Goal: Task Accomplishment & Management: Manage account settings

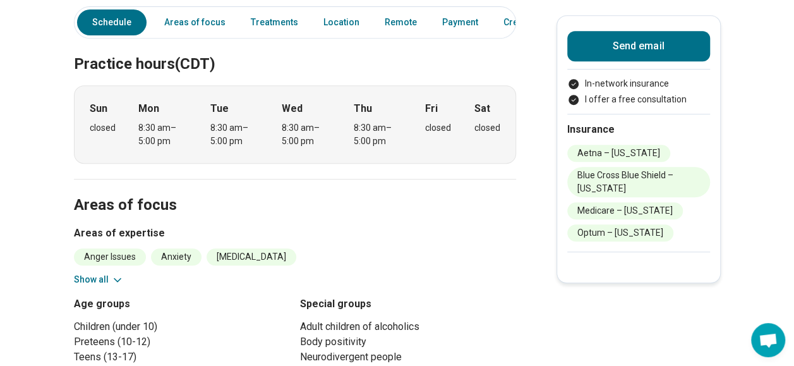
scroll to position [0, 4]
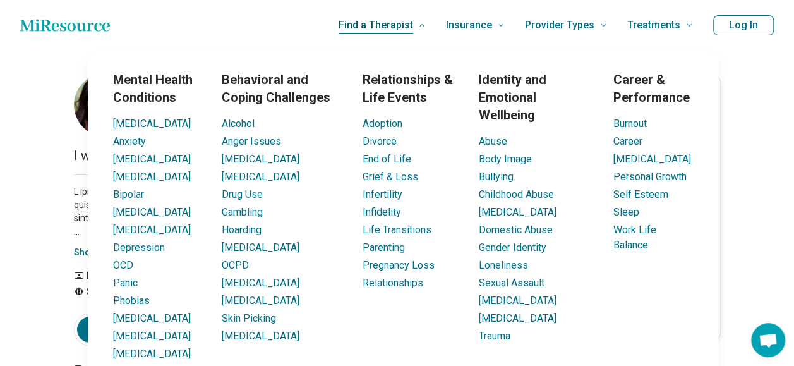
click at [409, 20] on span "Find a Therapist" at bounding box center [376, 25] width 75 height 18
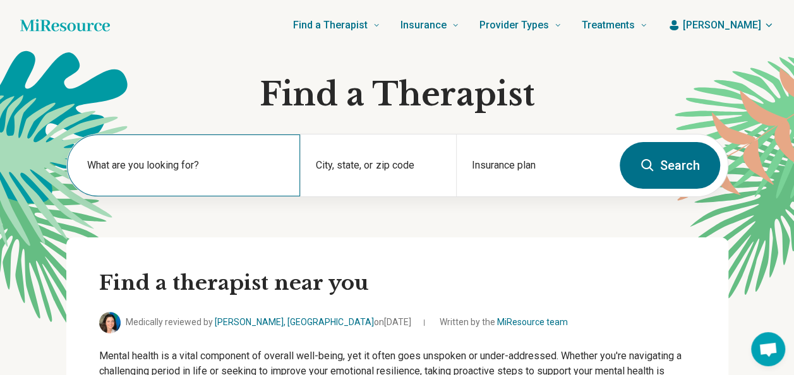
click at [172, 162] on label "What are you looking for?" at bounding box center [186, 165] width 198 height 15
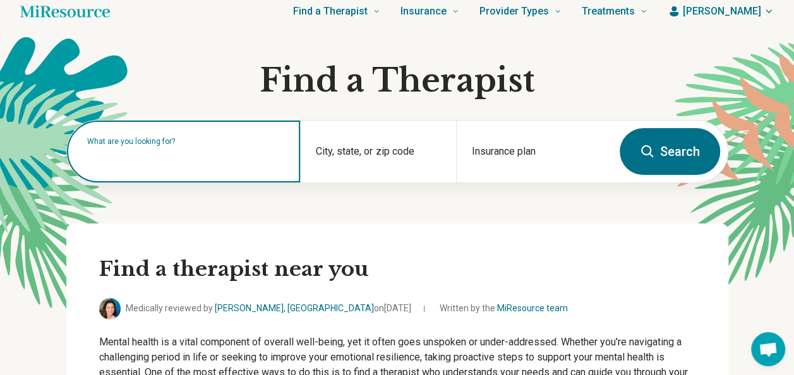
scroll to position [13, 0]
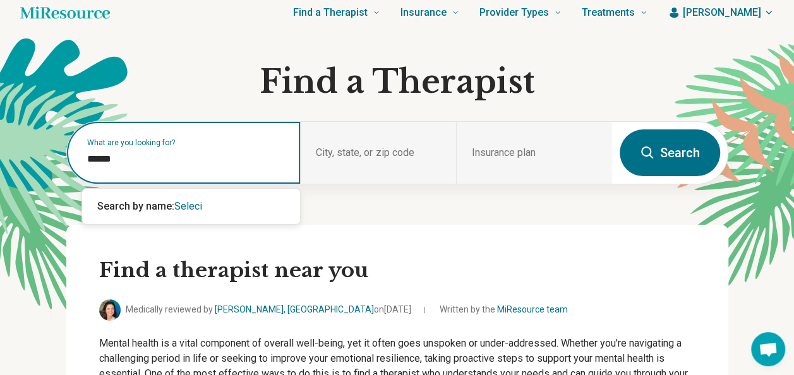
type input "*******"
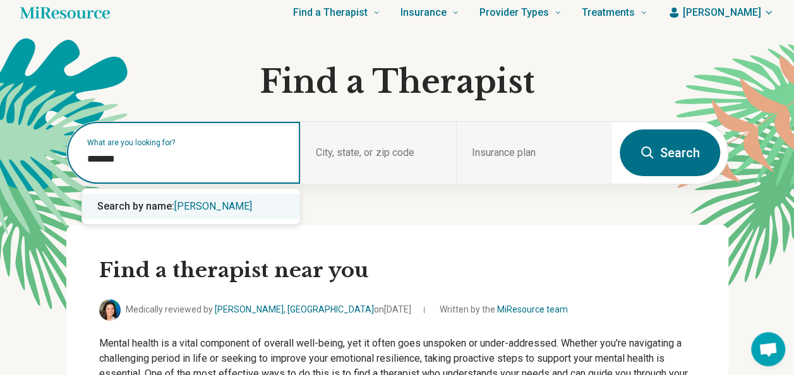
click at [155, 207] on span "Search by name:" at bounding box center [135, 206] width 77 height 12
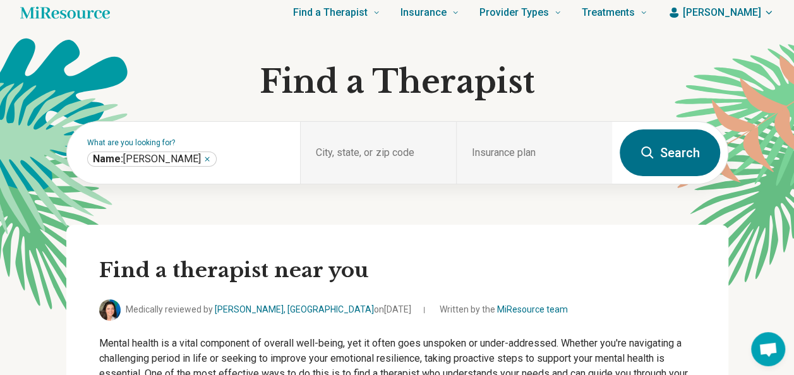
click at [658, 142] on button "Search" at bounding box center [670, 153] width 100 height 47
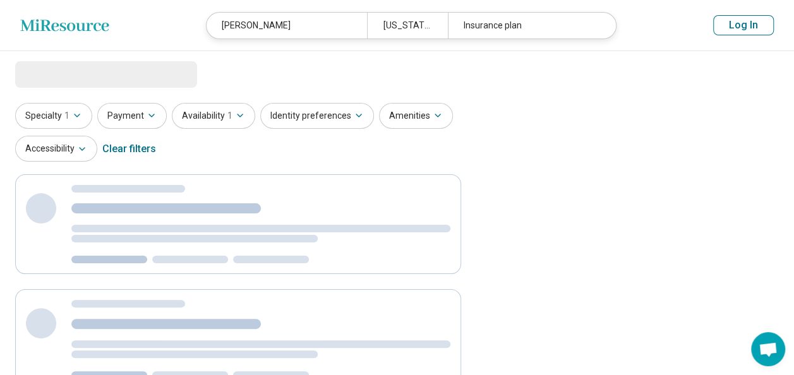
select select "***"
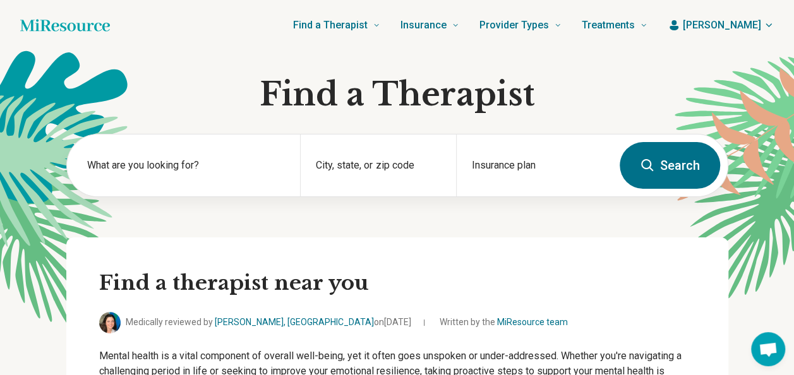
scroll to position [13, 0]
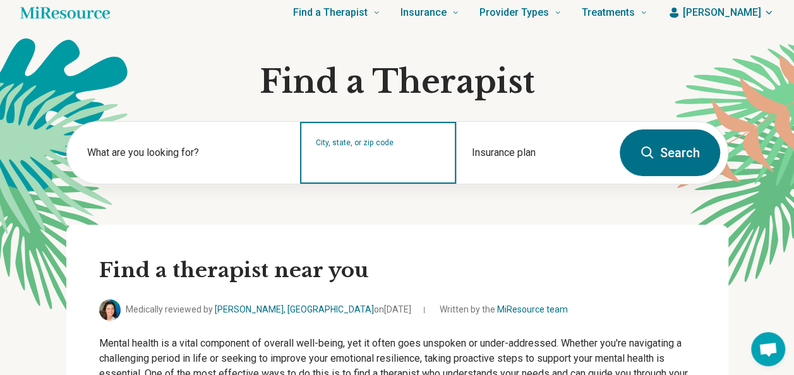
click at [349, 166] on input "City, state, or zip code" at bounding box center [378, 161] width 125 height 15
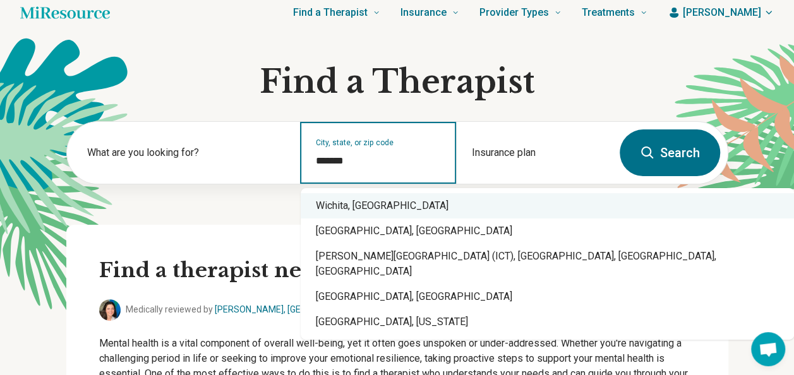
click at [358, 200] on div "Wichita, KS" at bounding box center [547, 205] width 493 height 25
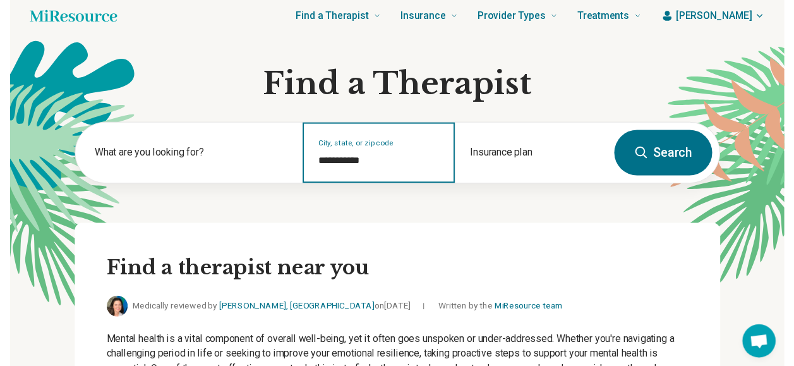
scroll to position [0, 0]
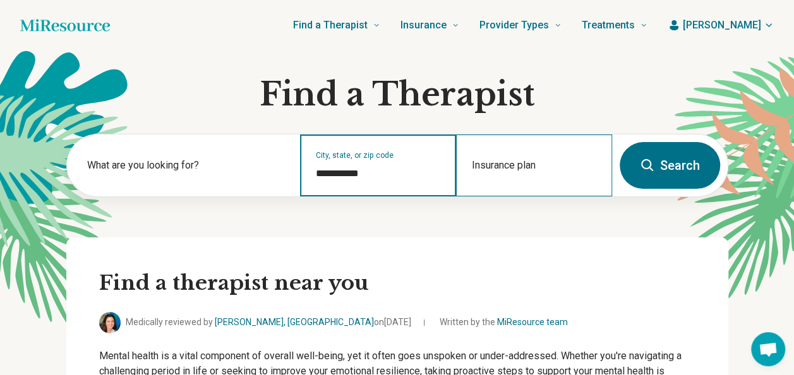
type input "**********"
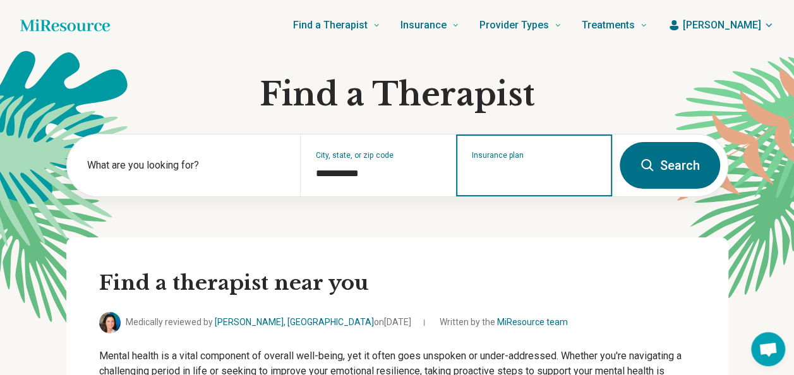
click at [536, 182] on div "Insurance plan" at bounding box center [534, 166] width 156 height 62
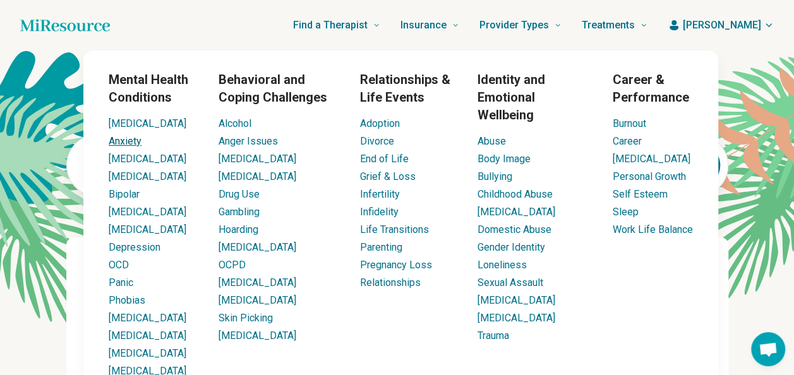
click at [131, 143] on link "Anxiety" at bounding box center [125, 141] width 33 height 12
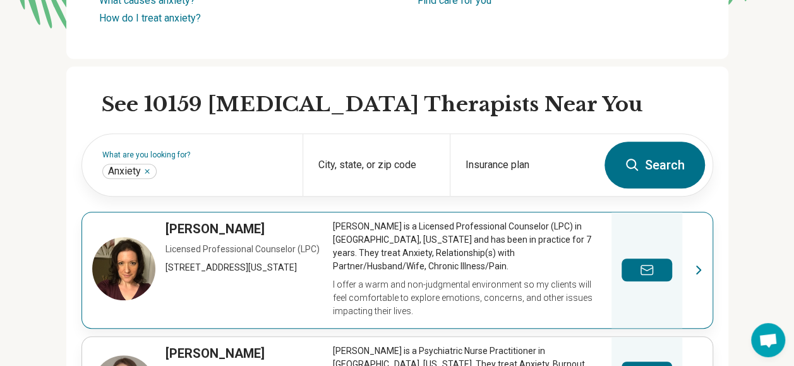
scroll to position [341, 0]
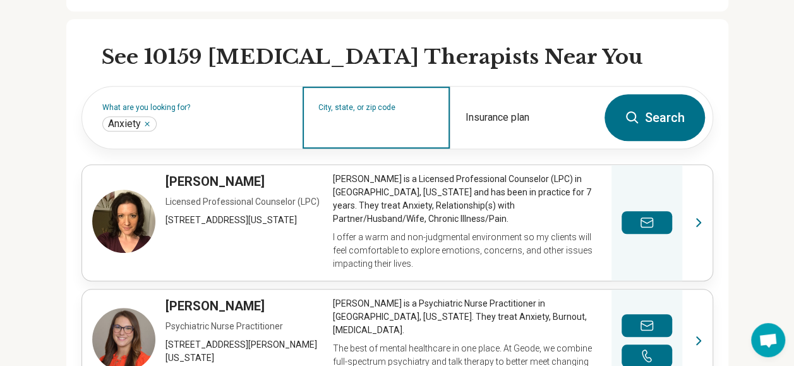
click at [352, 131] on input "City, state, or zip code" at bounding box center [376, 125] width 116 height 15
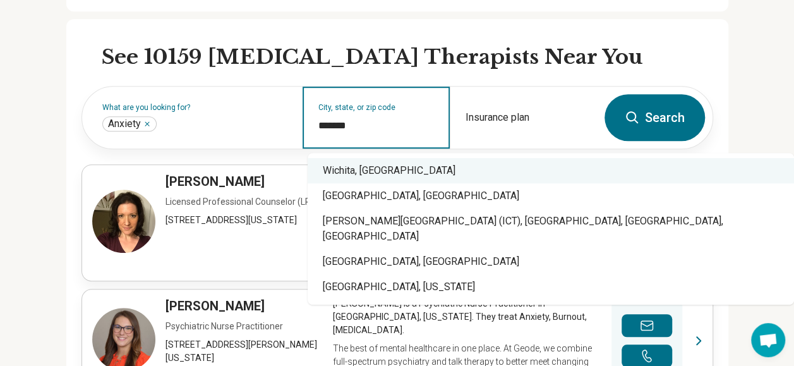
click at [466, 163] on div "Wichita, KS" at bounding box center [551, 170] width 486 height 25
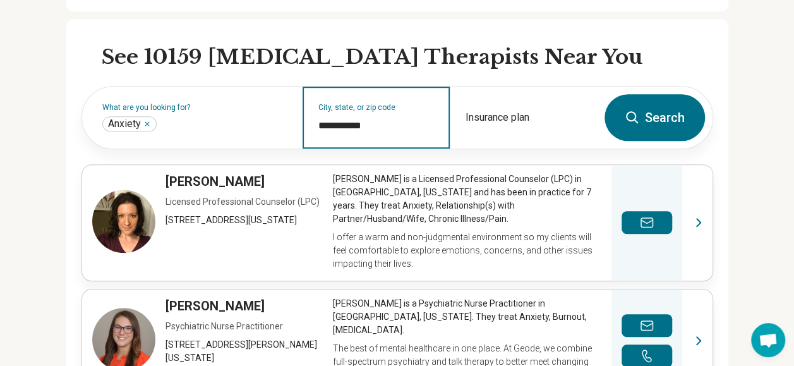
type input "**********"
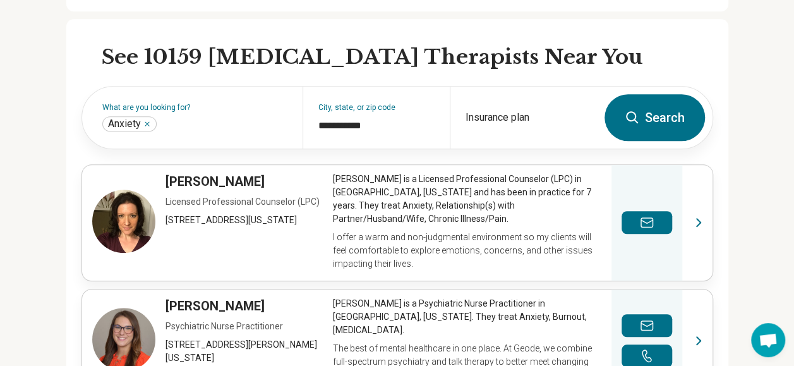
click at [668, 109] on button "Search" at bounding box center [655, 117] width 100 height 47
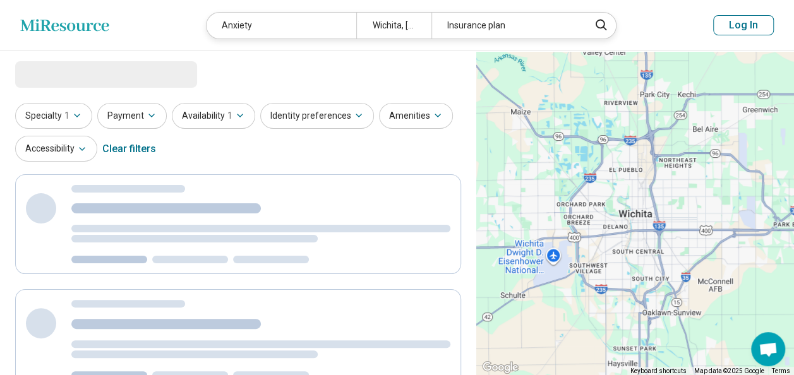
select select "***"
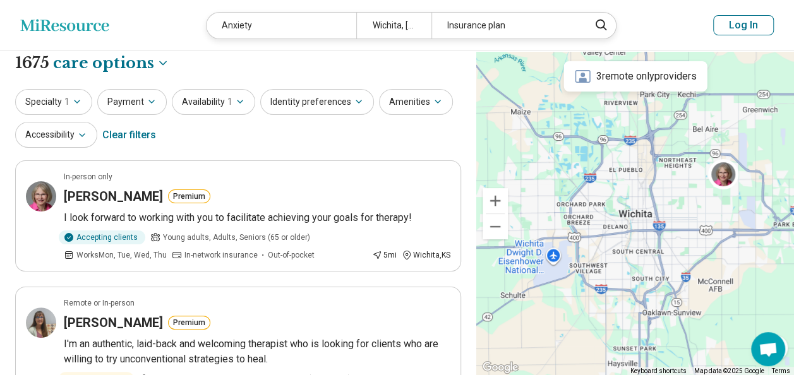
scroll to position [9, 0]
click at [310, 94] on button "Identity preferences" at bounding box center [317, 101] width 114 height 26
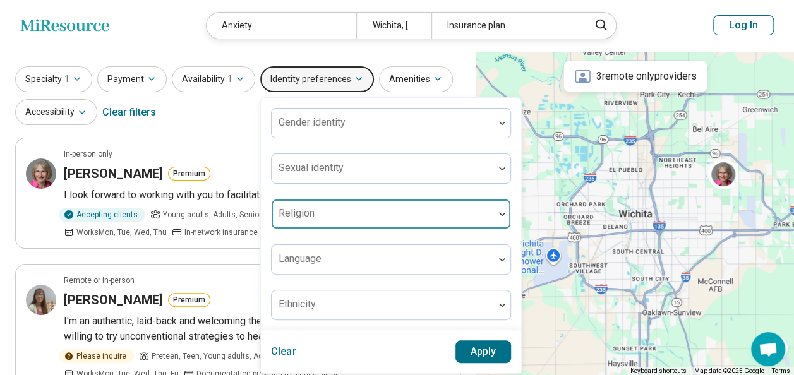
scroll to position [29, 0]
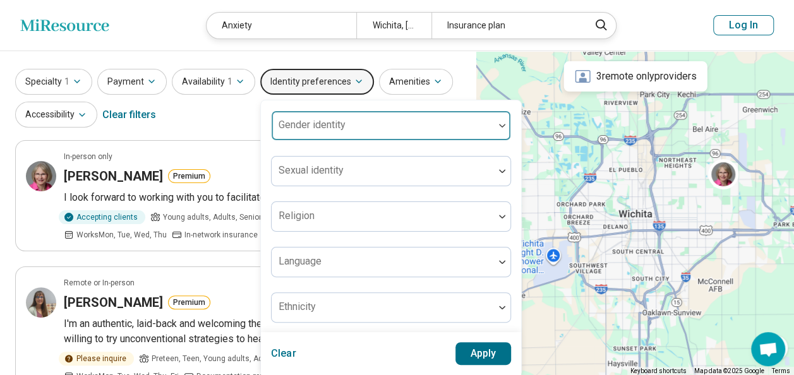
click at [347, 126] on div at bounding box center [383, 131] width 212 height 18
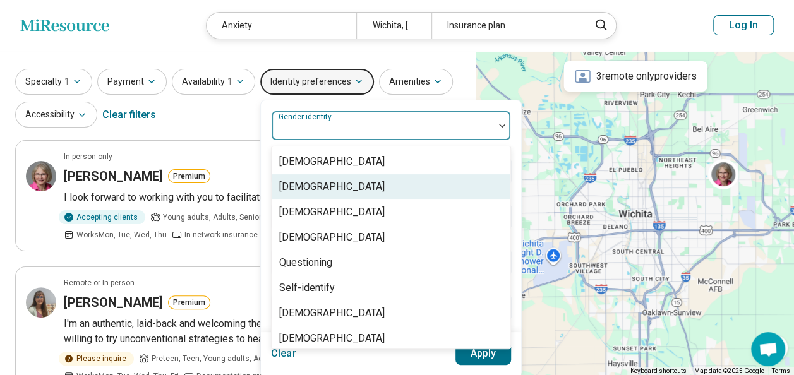
click at [327, 186] on div "[DEMOGRAPHIC_DATA]" at bounding box center [332, 186] width 106 height 15
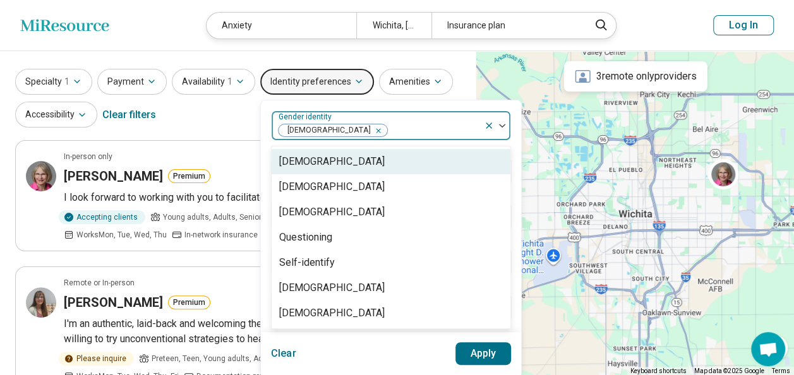
click at [238, 126] on div "Specialty 1 Payment Availability 1 Identity preferences option Cisgender Woman,…" at bounding box center [238, 99] width 446 height 61
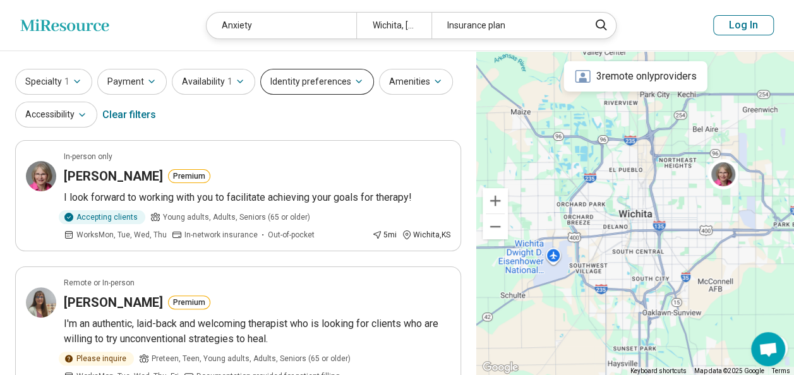
click at [333, 80] on button "Identity preferences" at bounding box center [317, 82] width 114 height 26
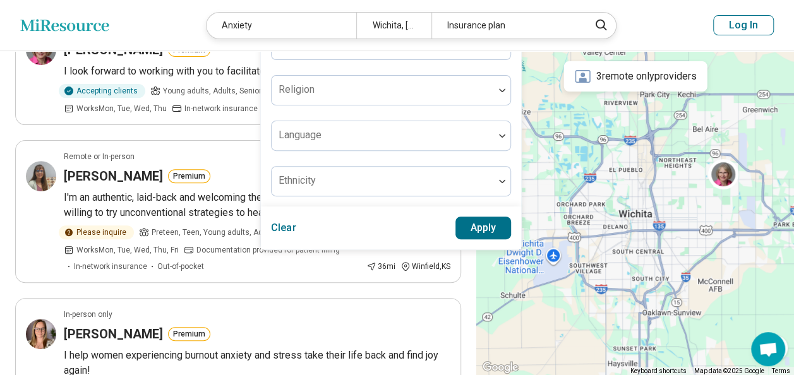
scroll to position [174, 0]
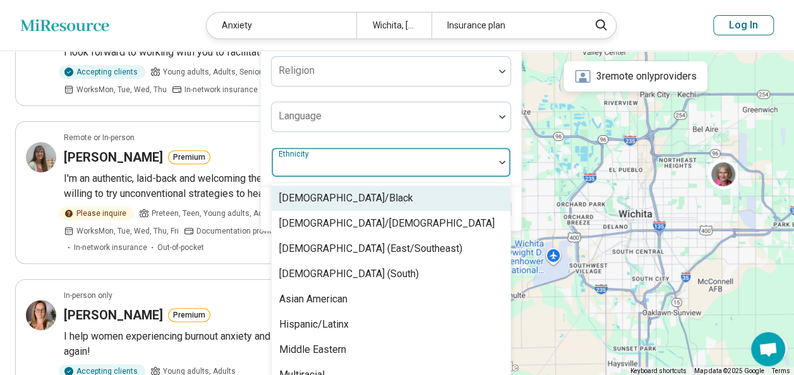
click at [368, 164] on div at bounding box center [383, 168] width 212 height 18
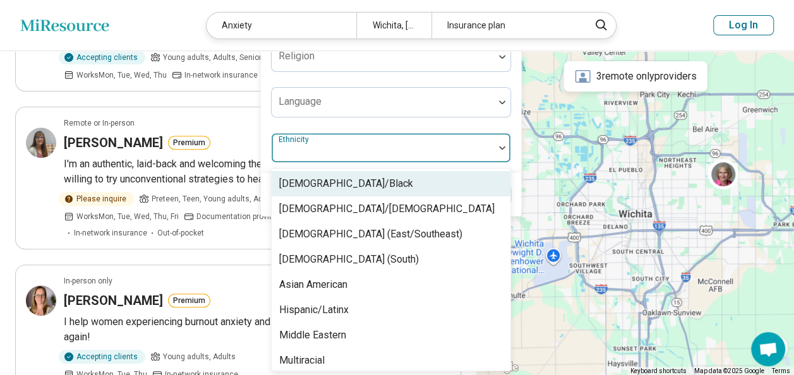
click at [363, 178] on div "[DEMOGRAPHIC_DATA]/Black" at bounding box center [346, 183] width 134 height 15
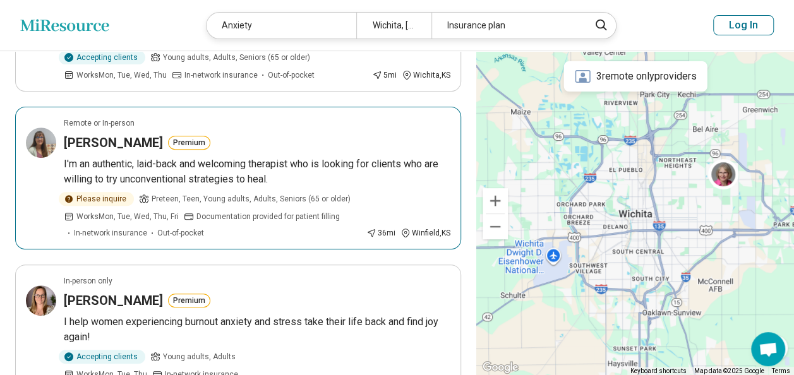
scroll to position [0, 0]
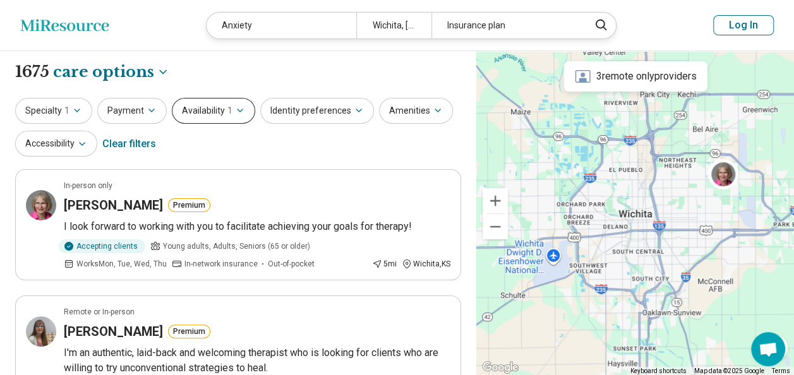
click at [203, 118] on button "Availability 1" at bounding box center [213, 111] width 83 height 26
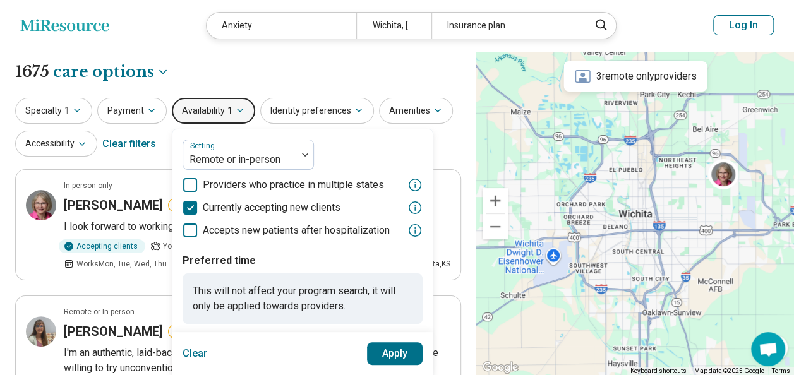
click at [383, 356] on button "Apply" at bounding box center [395, 353] width 56 height 23
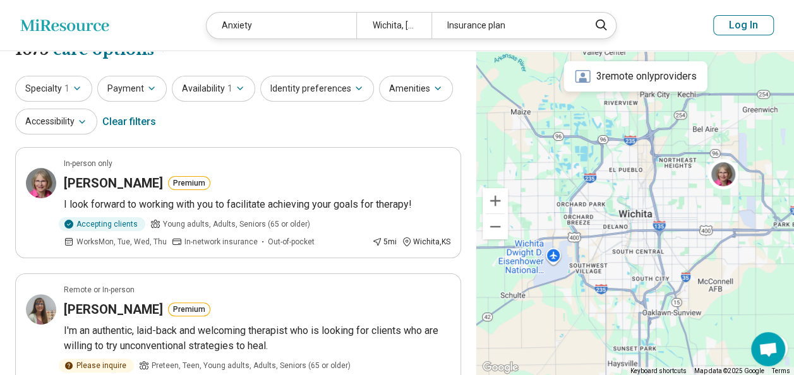
scroll to position [21, 0]
click at [298, 95] on button "Identity preferences" at bounding box center [317, 89] width 114 height 26
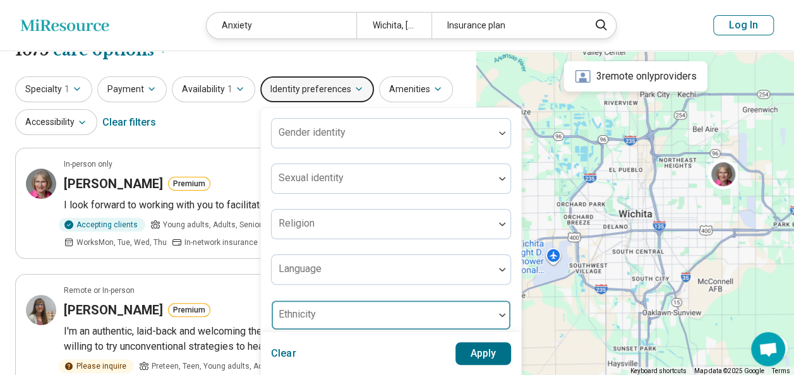
click at [332, 307] on div at bounding box center [383, 315] width 222 height 28
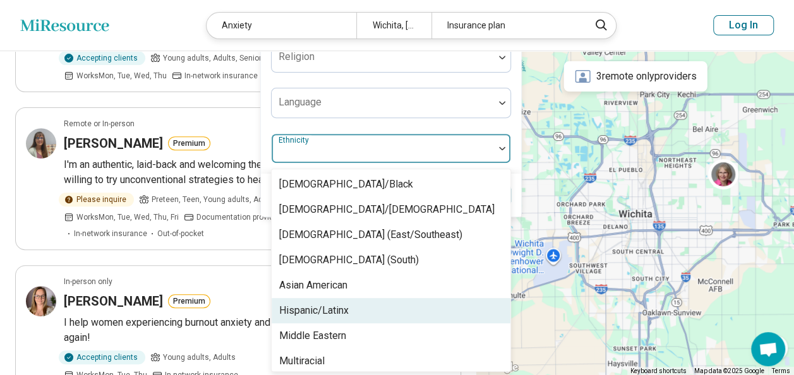
scroll to position [189, 0]
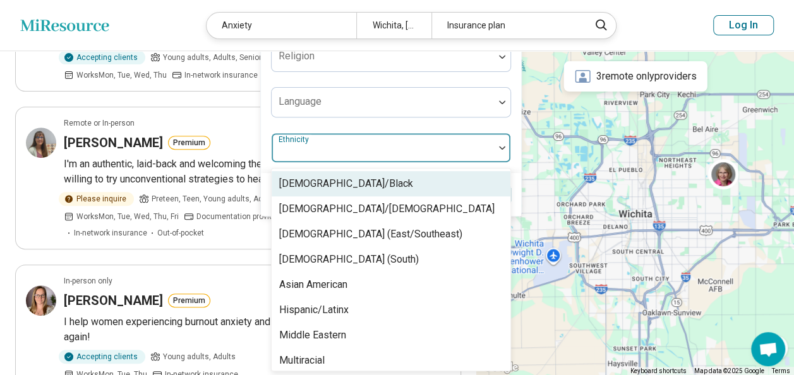
click at [326, 188] on div "[DEMOGRAPHIC_DATA]/Black" at bounding box center [346, 183] width 134 height 15
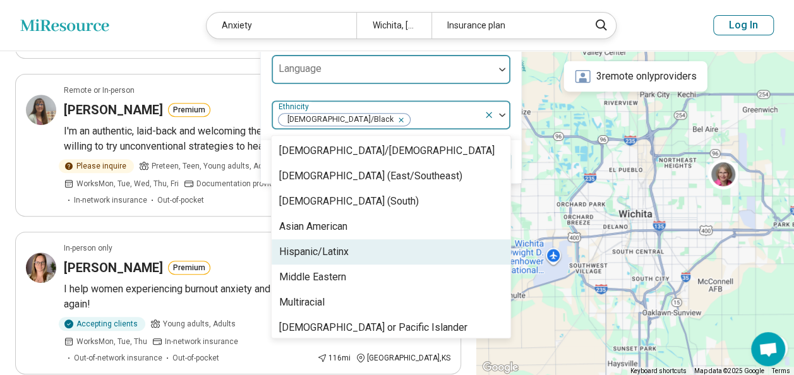
scroll to position [351, 0]
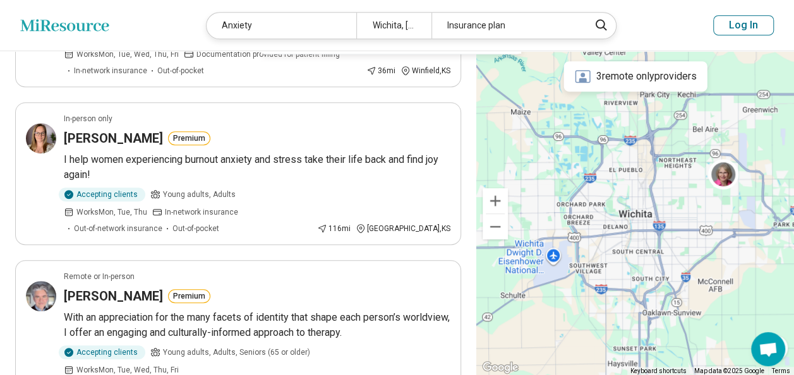
click at [168, 13] on header "Miresource logo Anxiety Wichita, KS Insurance plan Log In" at bounding box center [397, 25] width 794 height 51
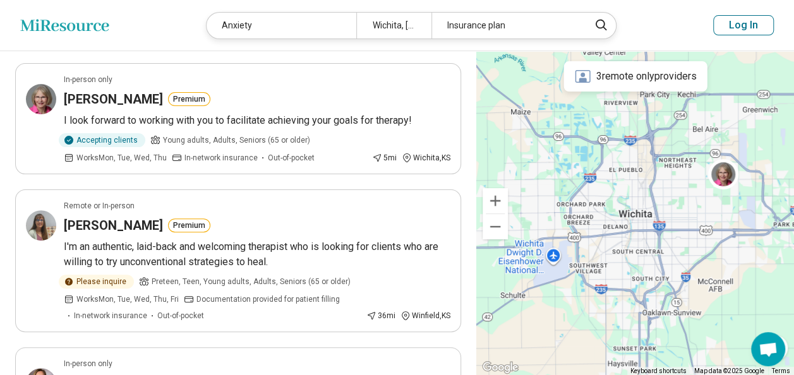
scroll to position [0, 0]
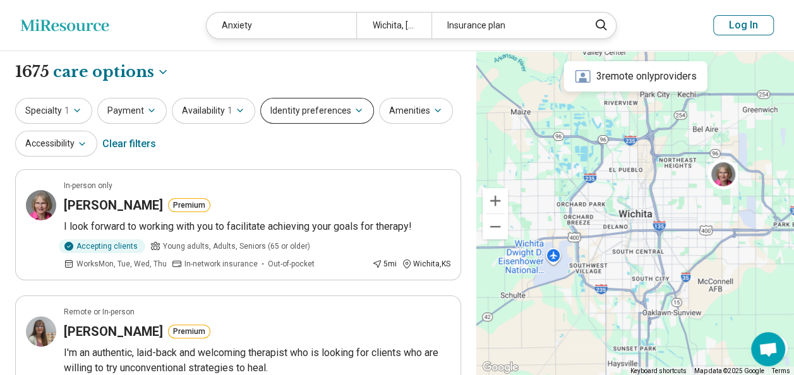
click at [305, 108] on button "Identity preferences" at bounding box center [317, 111] width 114 height 26
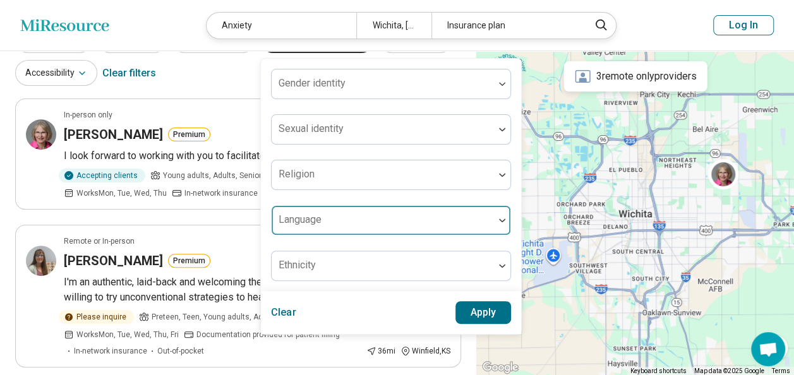
scroll to position [71, 0]
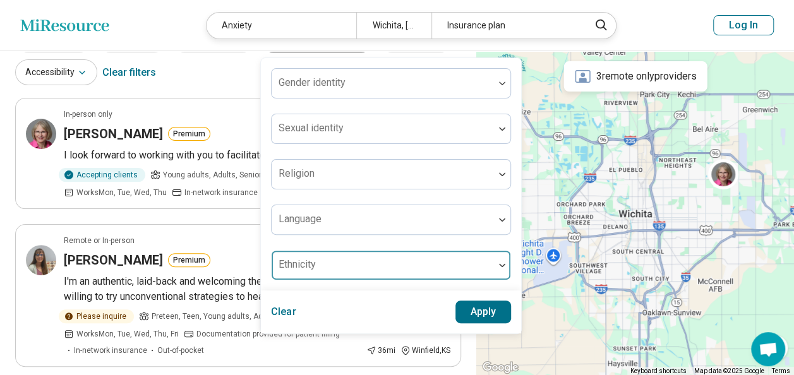
click at [349, 263] on div at bounding box center [383, 271] width 212 height 18
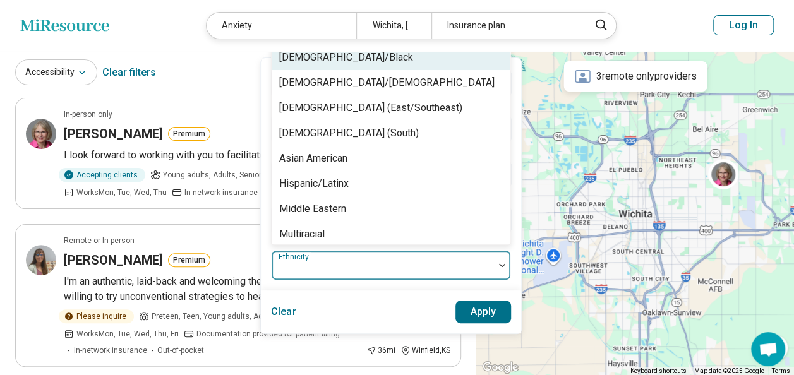
click at [318, 56] on div "[DEMOGRAPHIC_DATA]/Black" at bounding box center [346, 57] width 134 height 15
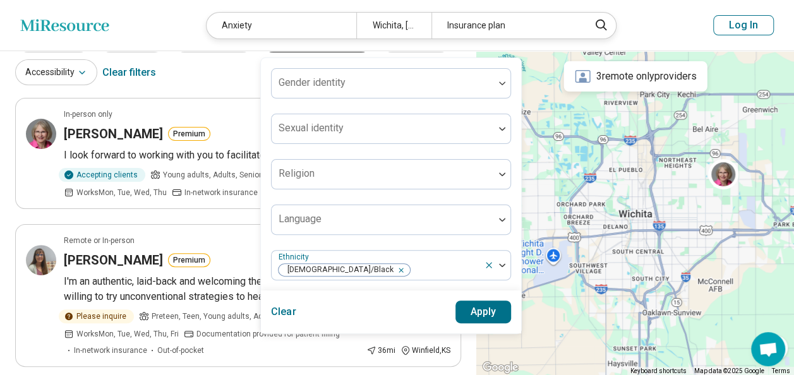
click at [466, 305] on button "Apply" at bounding box center [484, 312] width 56 height 23
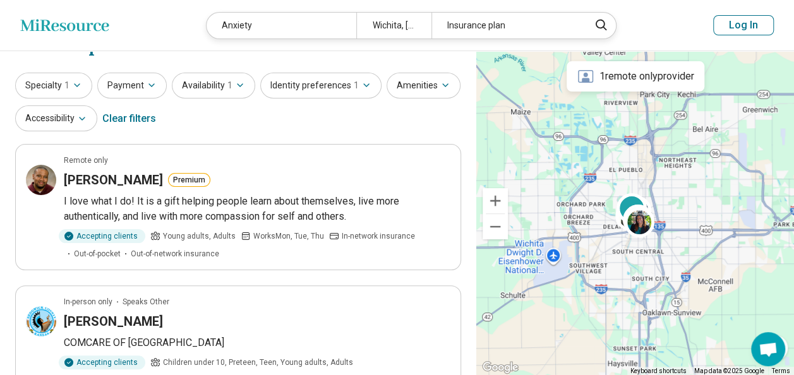
scroll to position [4, 0]
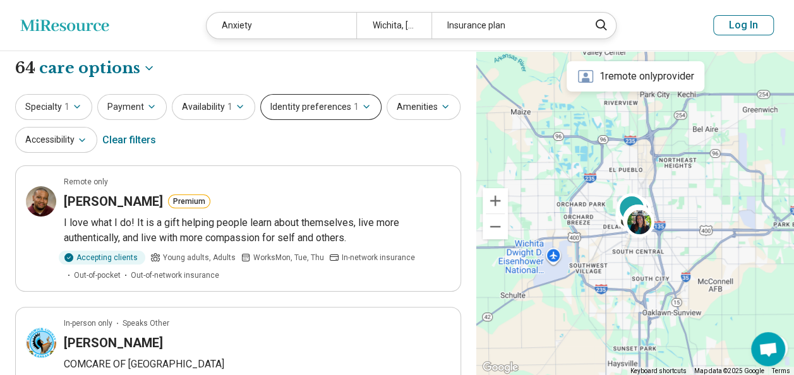
click at [308, 102] on button "Identity preferences 1" at bounding box center [320, 107] width 121 height 26
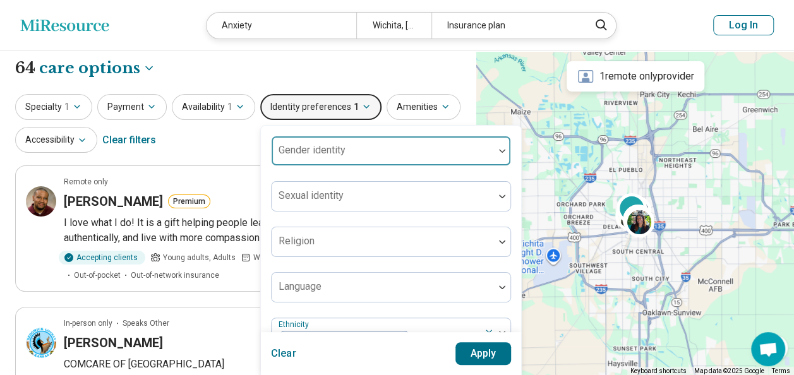
click at [326, 149] on div "Gender identity" at bounding box center [391, 151] width 240 height 30
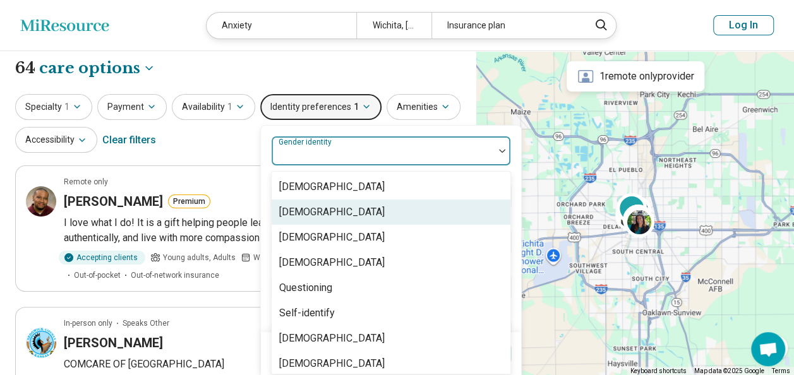
click at [325, 205] on div "[DEMOGRAPHIC_DATA]" at bounding box center [332, 212] width 106 height 15
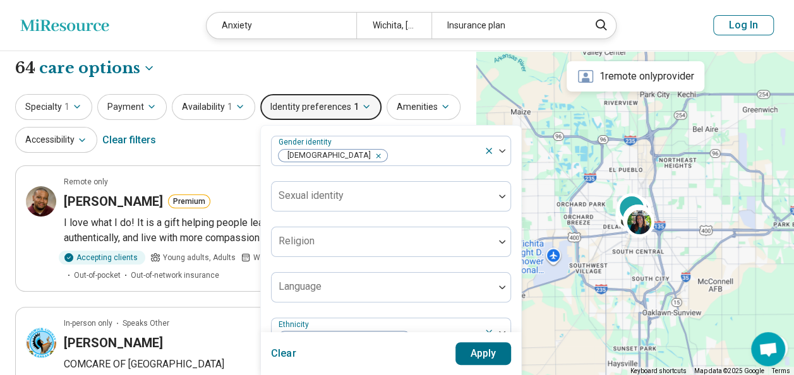
click at [462, 358] on button "Apply" at bounding box center [484, 353] width 56 height 23
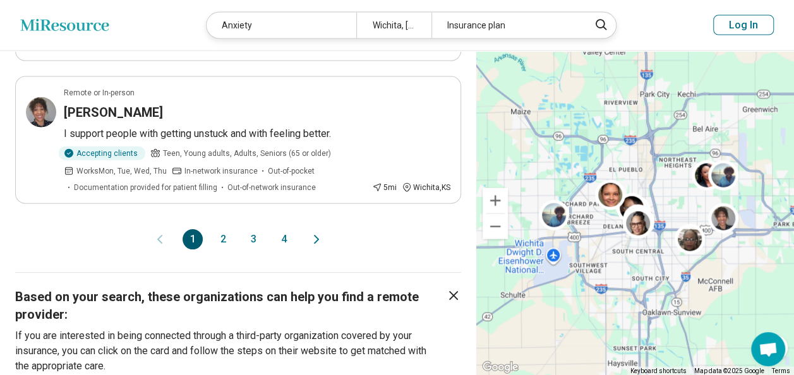
scroll to position [1387, 0]
click at [232, 235] on button "2" at bounding box center [223, 239] width 20 height 20
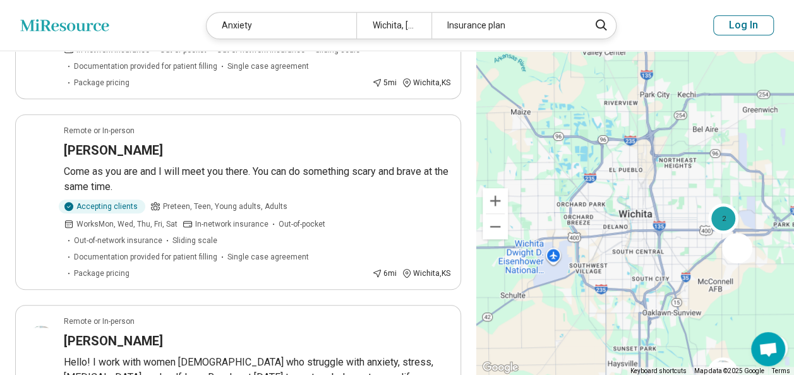
scroll to position [374, 0]
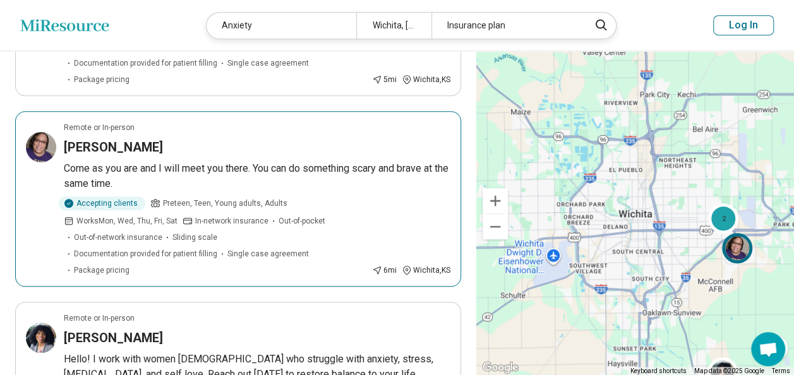
click at [241, 161] on p "Come as you are and I will meet you there. You can do something scary and brave…" at bounding box center [257, 176] width 387 height 30
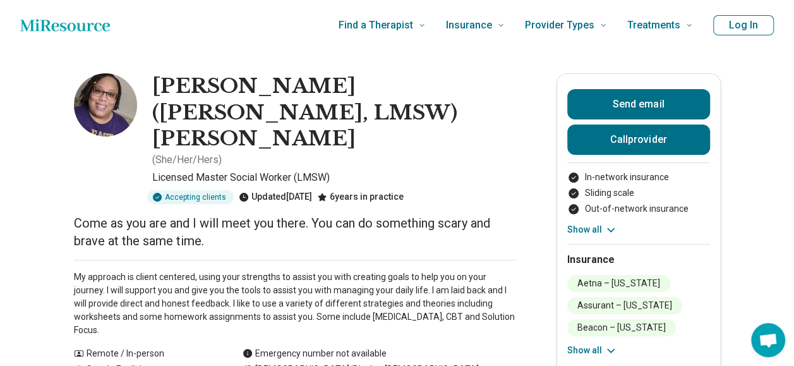
click at [773, 25] on button "Log In" at bounding box center [743, 25] width 61 height 20
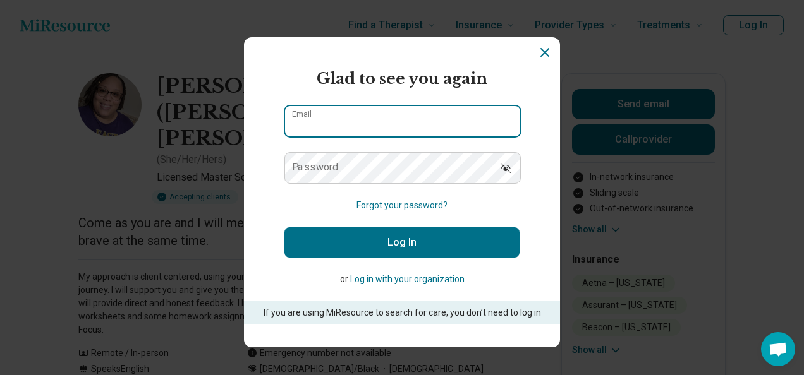
click at [471, 110] on input "Email" at bounding box center [402, 121] width 235 height 30
type input "**********"
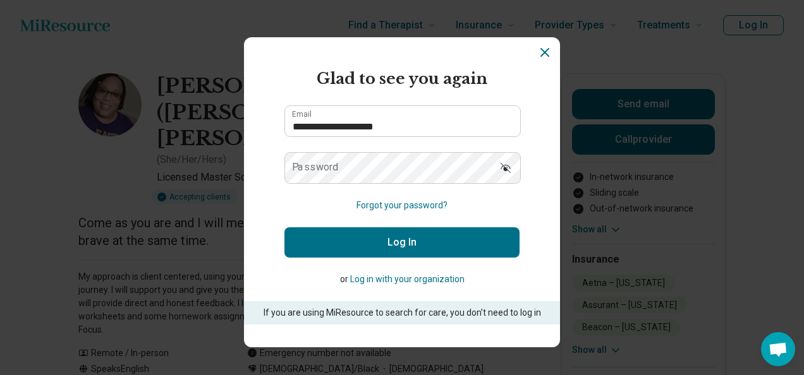
click at [310, 172] on label "Password" at bounding box center [315, 167] width 47 height 10
click at [329, 253] on button "Log In" at bounding box center [401, 242] width 235 height 30
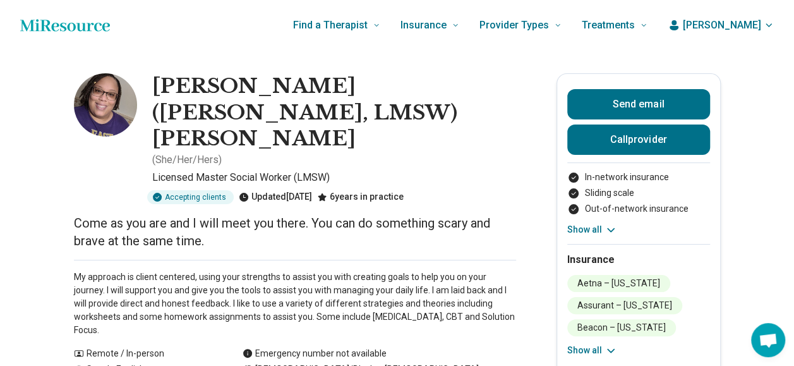
click at [774, 21] on icon "button" at bounding box center [769, 25] width 10 height 10
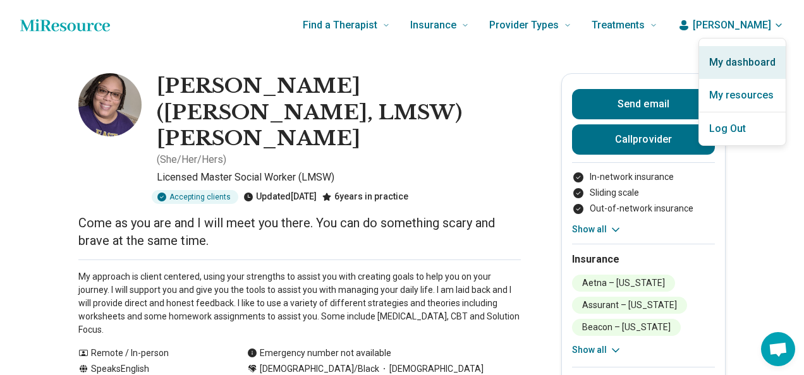
click at [737, 75] on link "My dashboard" at bounding box center [742, 62] width 87 height 33
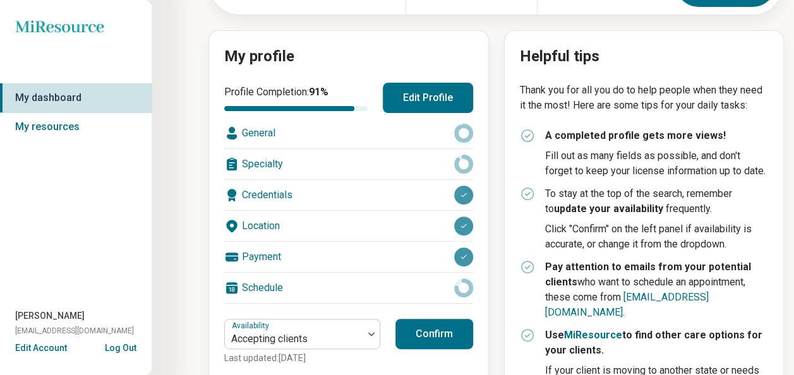
scroll to position [103, 0]
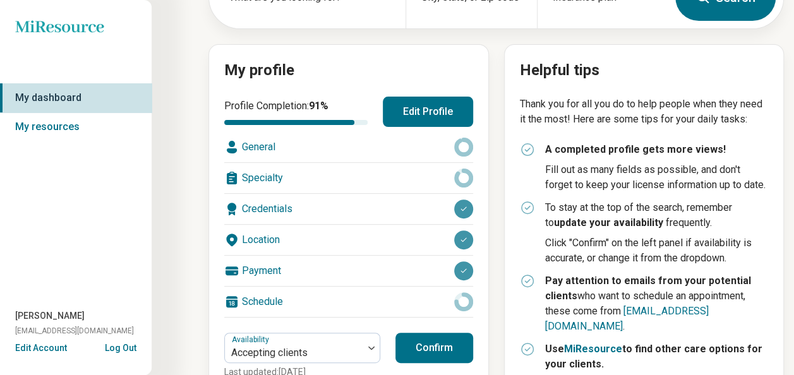
click at [439, 100] on button "Edit Profile" at bounding box center [428, 112] width 90 height 30
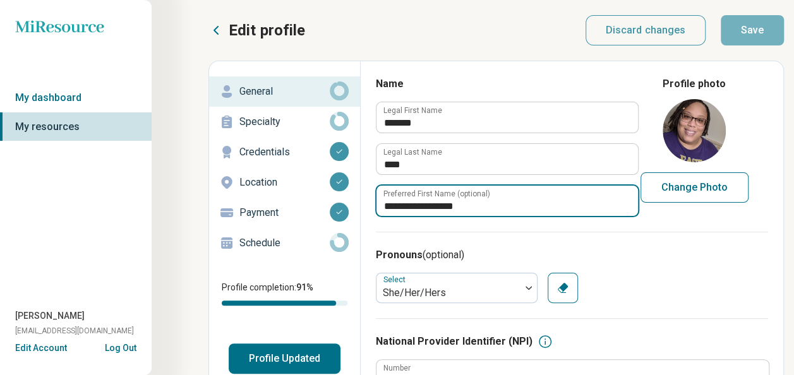
click at [479, 206] on input "**********" at bounding box center [508, 201] width 262 height 30
type textarea "*"
type input "**********"
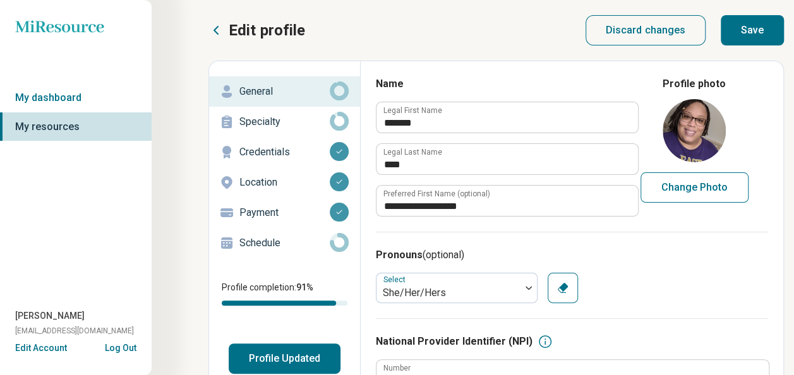
click at [763, 30] on button "Save" at bounding box center [752, 30] width 63 height 30
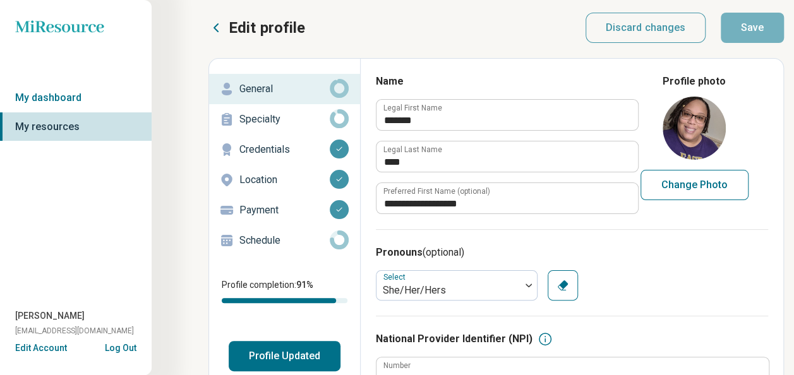
scroll to position [3, 0]
click at [270, 146] on p "Credentials" at bounding box center [284, 149] width 90 height 15
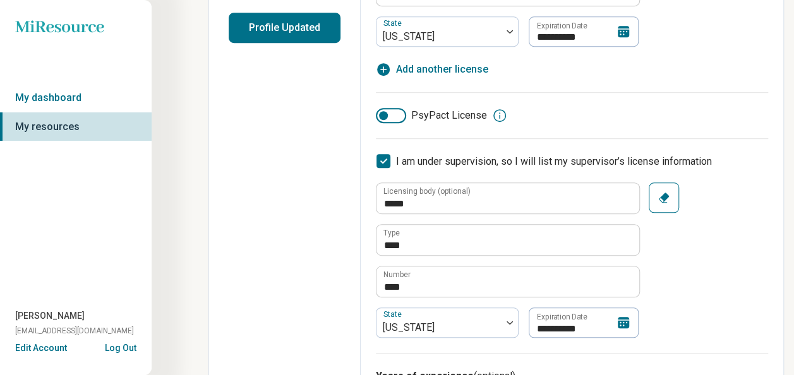
scroll to position [331, 0]
click at [377, 158] on icon at bounding box center [384, 161] width 14 height 14
type textarea "*"
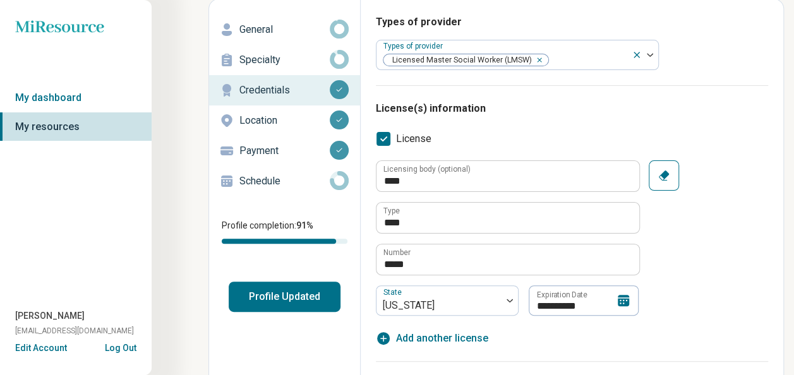
scroll to position [62, 0]
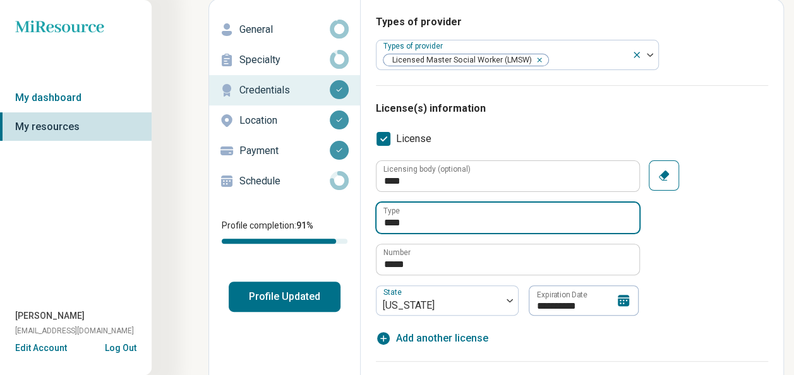
click at [464, 217] on input "****" at bounding box center [508, 218] width 263 height 30
type input "*****"
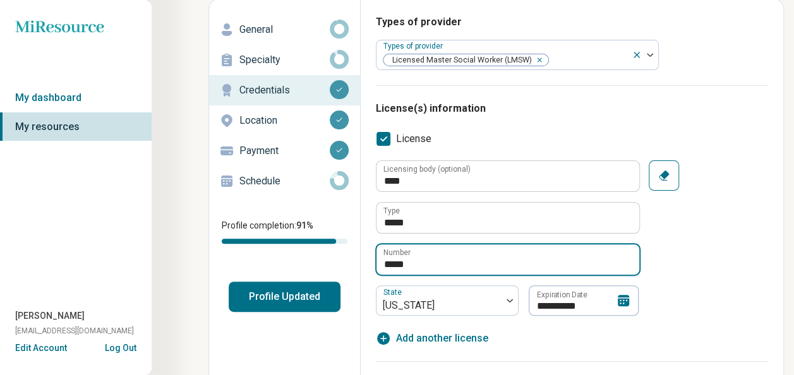
click at [465, 260] on input "*****" at bounding box center [508, 260] width 263 height 30
type input "*"
type input "*****"
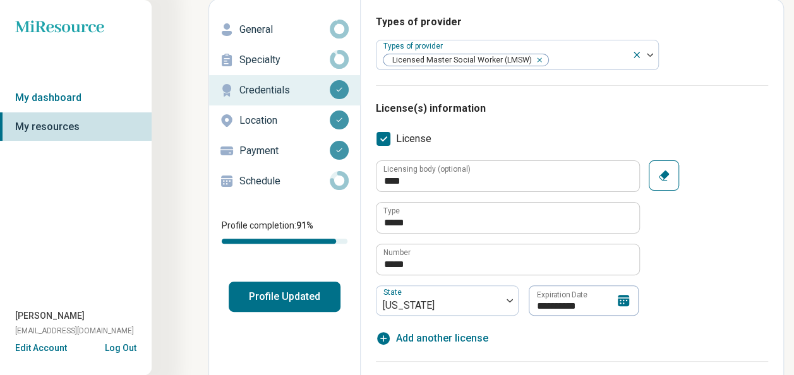
click at [624, 301] on icon at bounding box center [623, 300] width 11 height 11
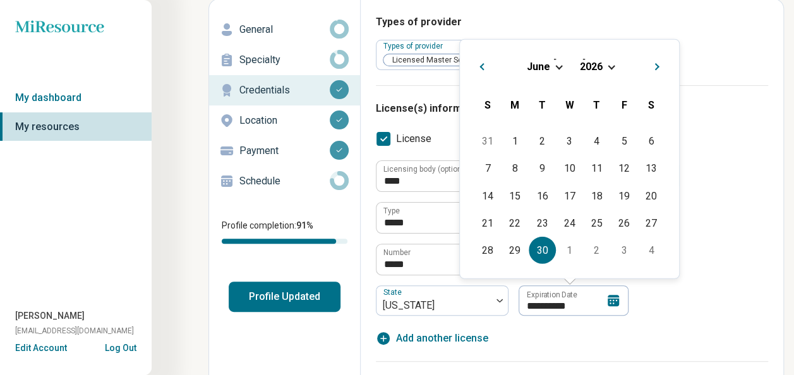
click at [555, 63] on div "[DATE]" at bounding box center [569, 65] width 199 height 13
click at [559, 68] on span "Choose Date" at bounding box center [558, 66] width 7 height 7
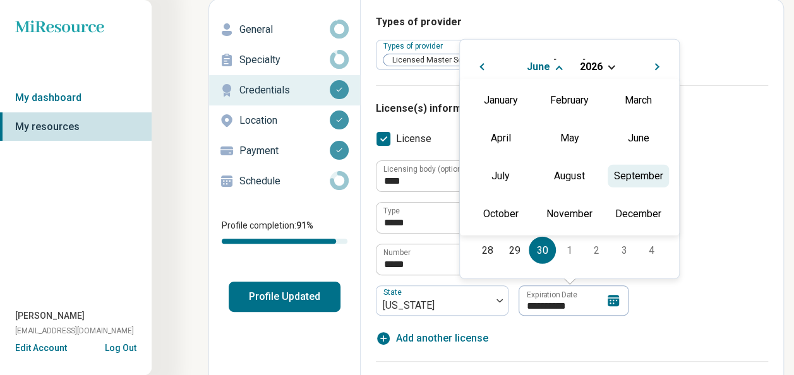
click at [624, 183] on div "September" at bounding box center [638, 175] width 61 height 23
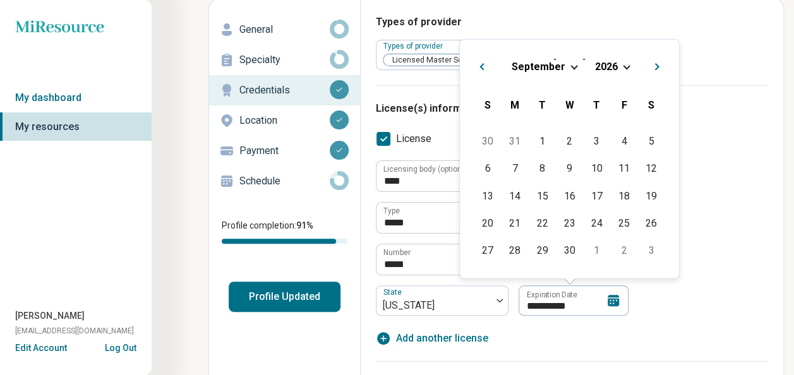
click at [623, 66] on span "Choose Date" at bounding box center [626, 66] width 7 height 7
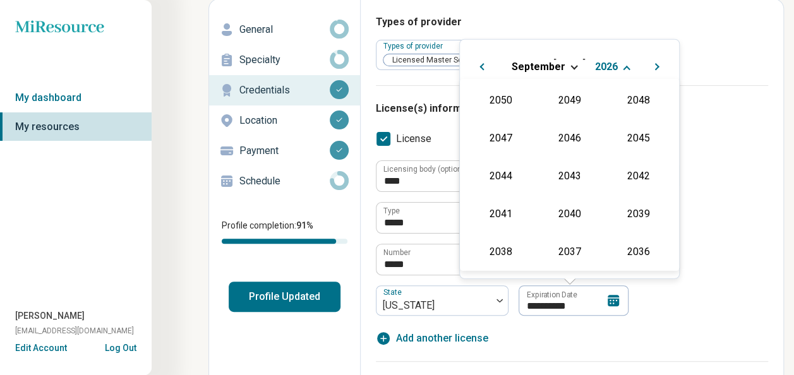
scroll to position [229, 0]
click at [633, 142] on div "2027" at bounding box center [638, 136] width 61 height 23
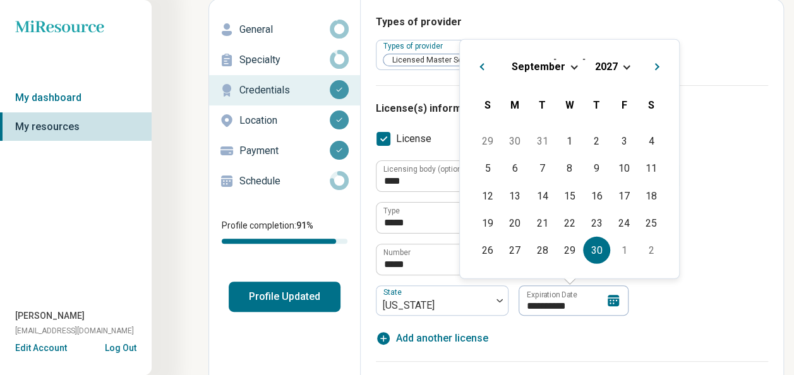
click at [600, 245] on div "30" at bounding box center [596, 250] width 27 height 27
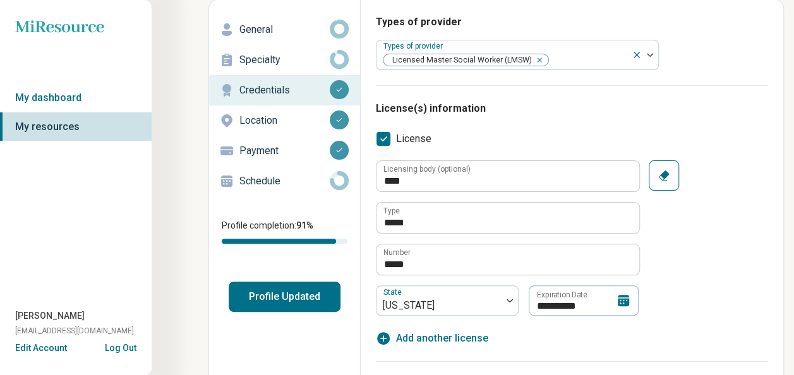
type input "**********"
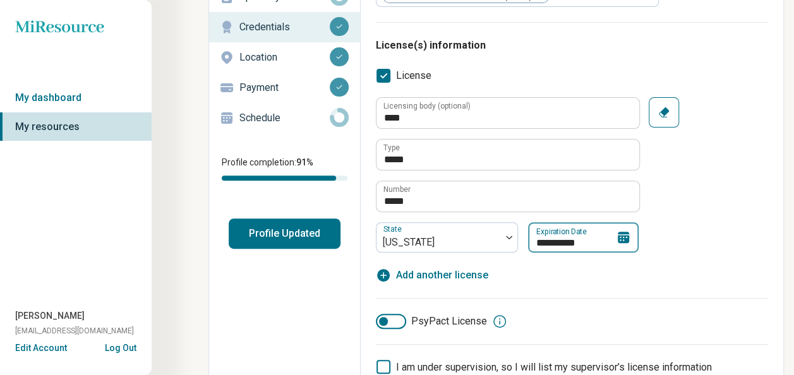
scroll to position [128, 0]
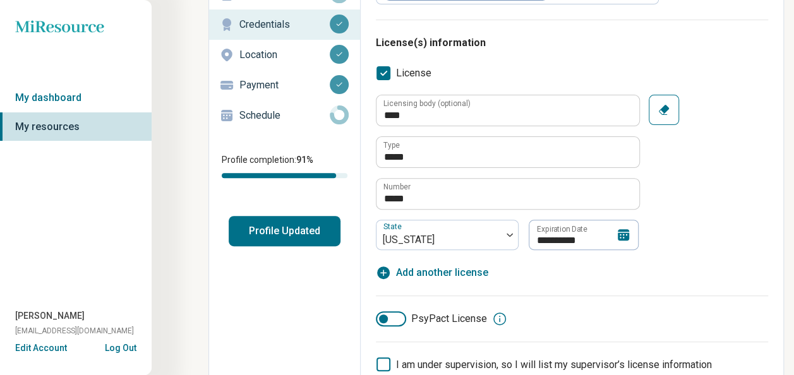
click at [673, 299] on div "PsyPact License" at bounding box center [572, 319] width 392 height 46
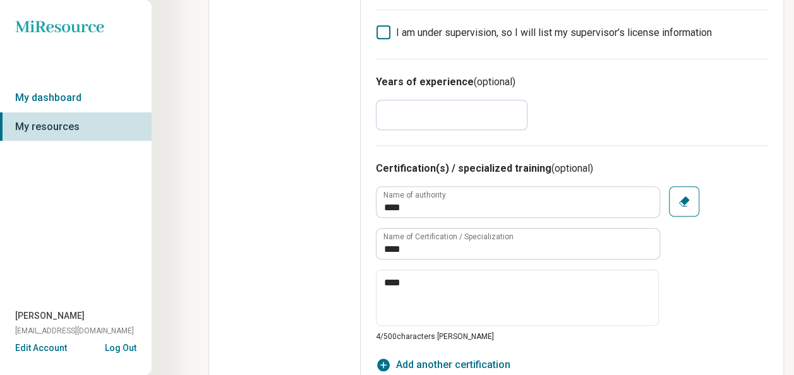
scroll to position [470, 0]
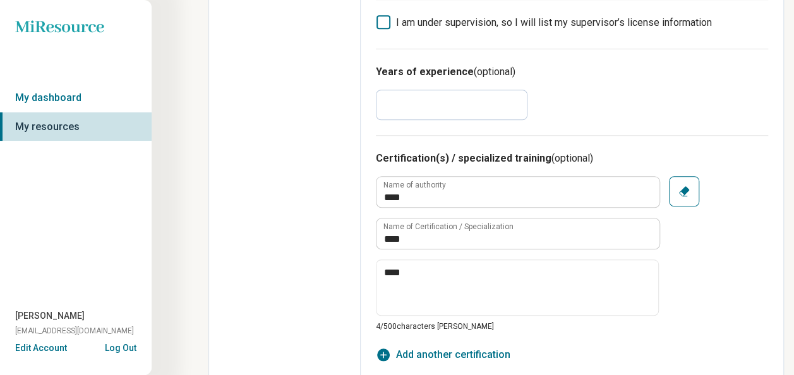
click at [432, 101] on input "*" at bounding box center [452, 105] width 152 height 30
type input "*"
click at [696, 84] on div "Years of experience (optional) *" at bounding box center [572, 92] width 392 height 87
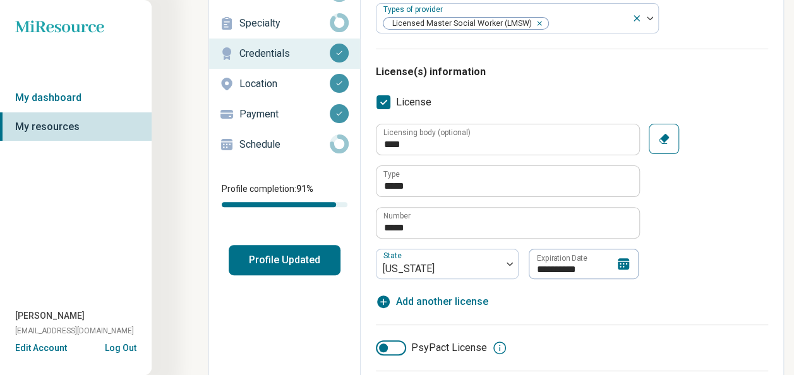
scroll to position [0, 0]
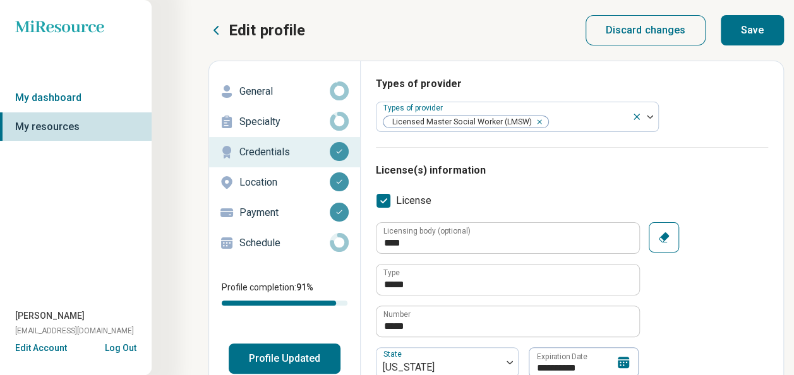
click at [744, 33] on button "Save" at bounding box center [752, 30] width 63 height 30
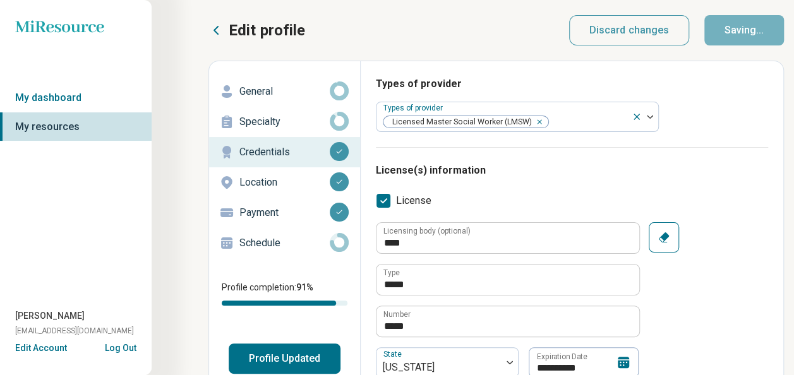
type textarea "*"
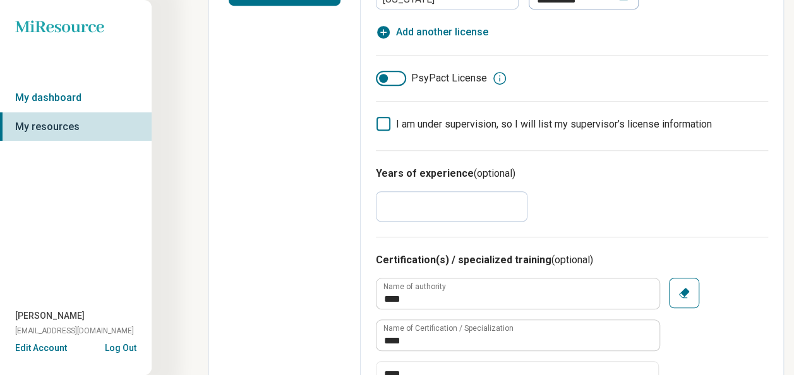
scroll to position [342, 0]
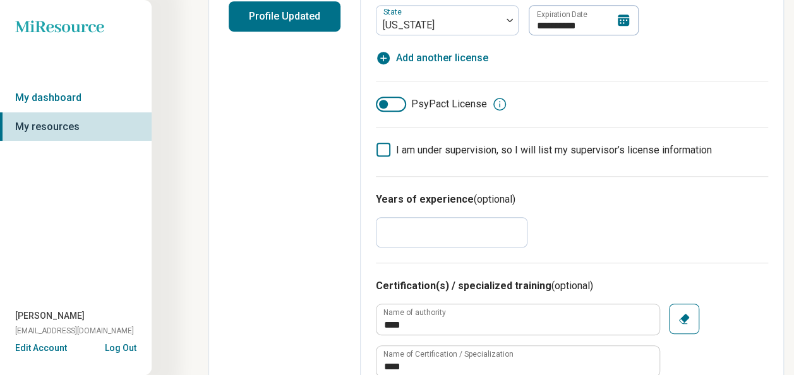
click at [423, 236] on input "*" at bounding box center [452, 232] width 152 height 30
type input "*"
type textarea "*"
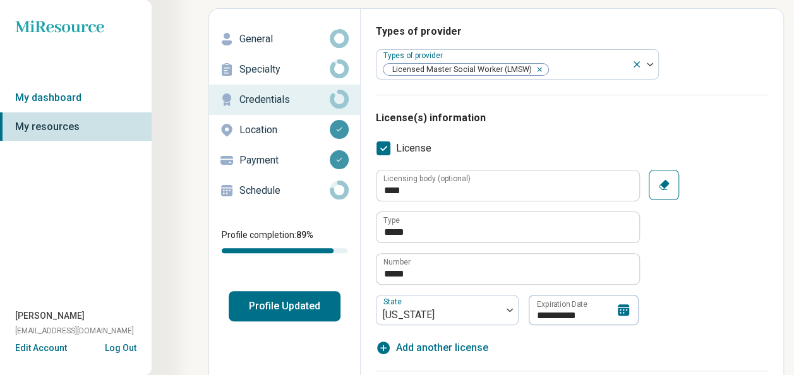
scroll to position [0, 0]
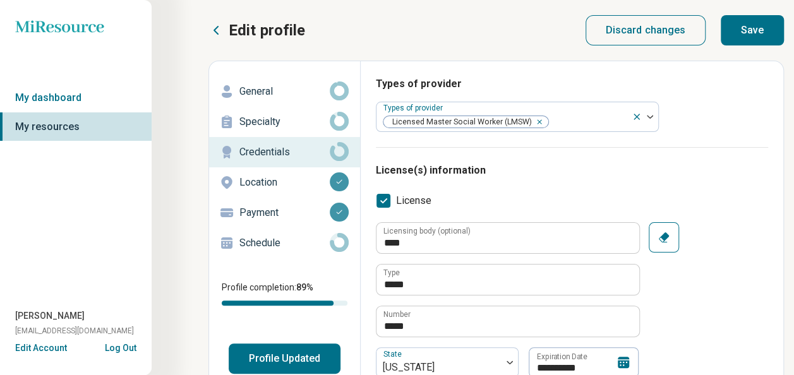
type input "*"
click at [751, 29] on button "Save" at bounding box center [752, 30] width 63 height 30
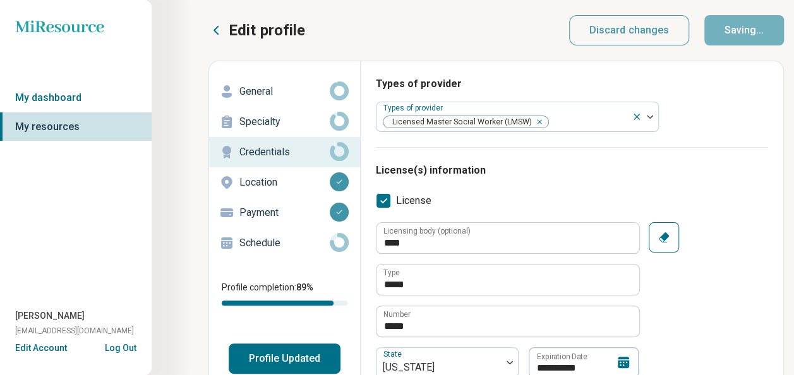
type textarea "*"
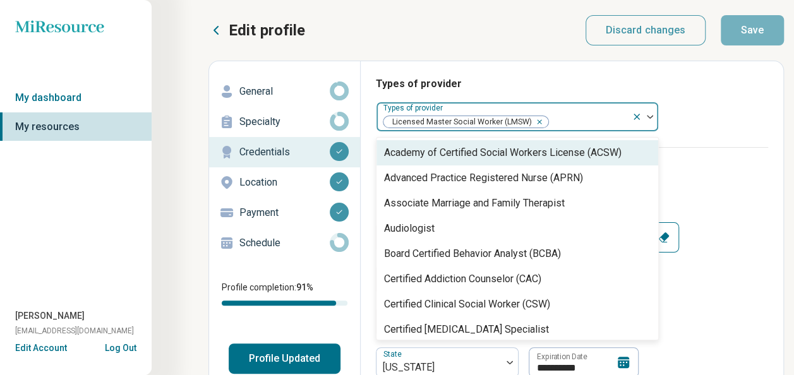
click at [649, 118] on img at bounding box center [650, 117] width 6 height 4
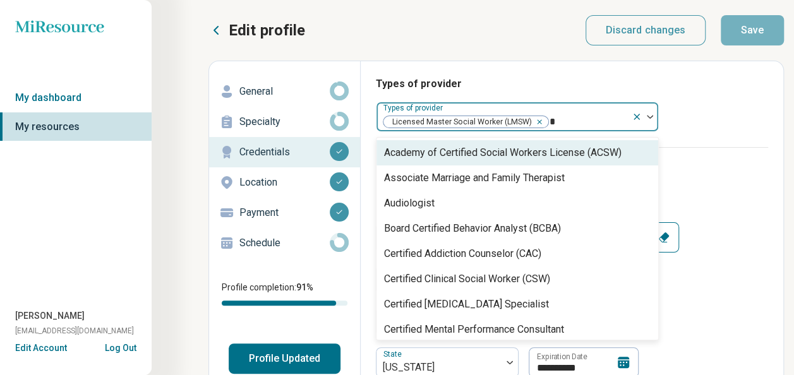
type input "**"
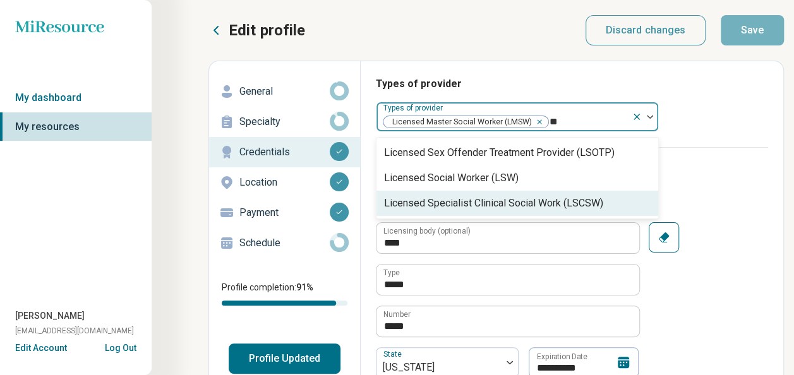
click at [572, 205] on div "Licensed Specialist Clinical Social Work (LSCSW)" at bounding box center [493, 203] width 219 height 15
type textarea "*"
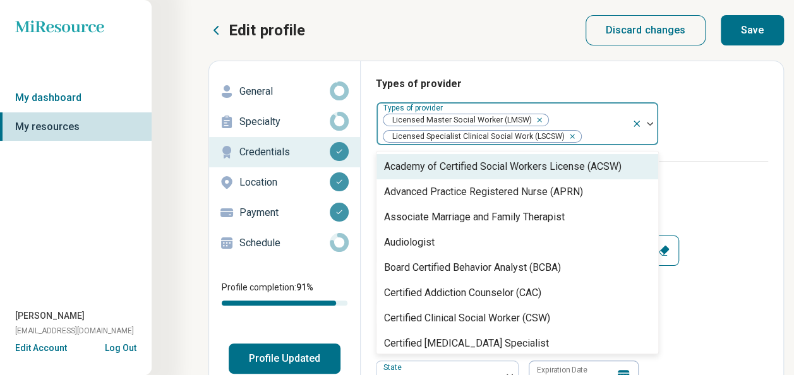
click at [537, 119] on icon "Remove [object Object]" at bounding box center [536, 120] width 9 height 9
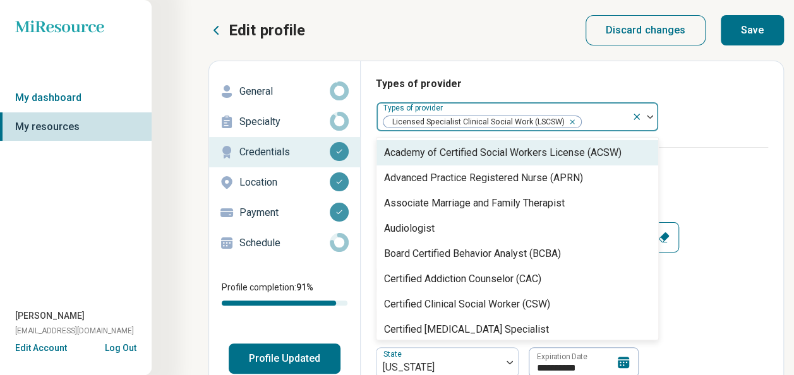
click at [716, 162] on div "**********" at bounding box center [572, 332] width 392 height 371
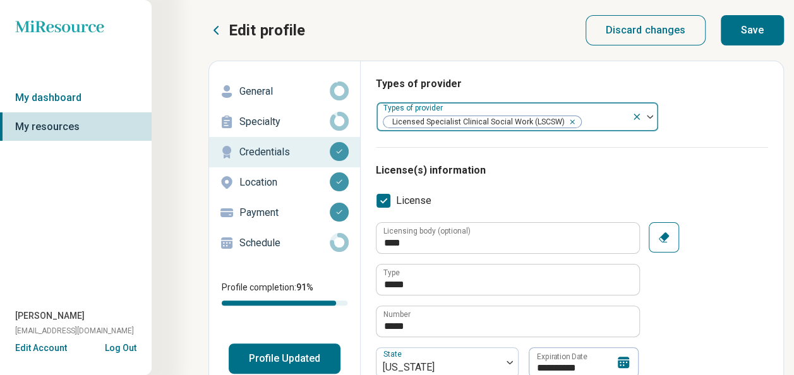
click at [749, 29] on button "Save" at bounding box center [752, 30] width 63 height 30
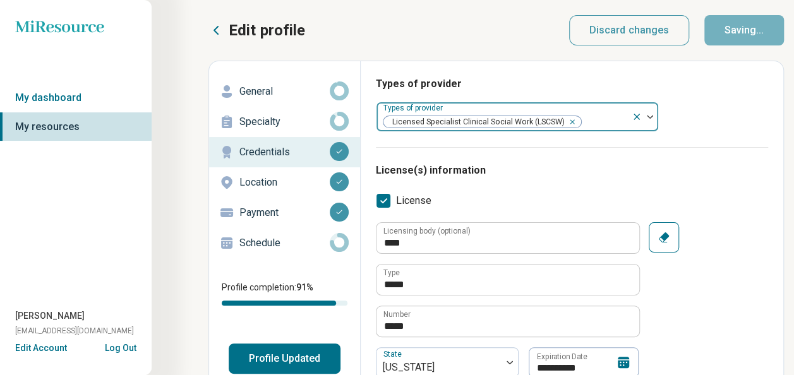
type textarea "*"
click at [311, 361] on button "Profile Updated" at bounding box center [285, 359] width 112 height 30
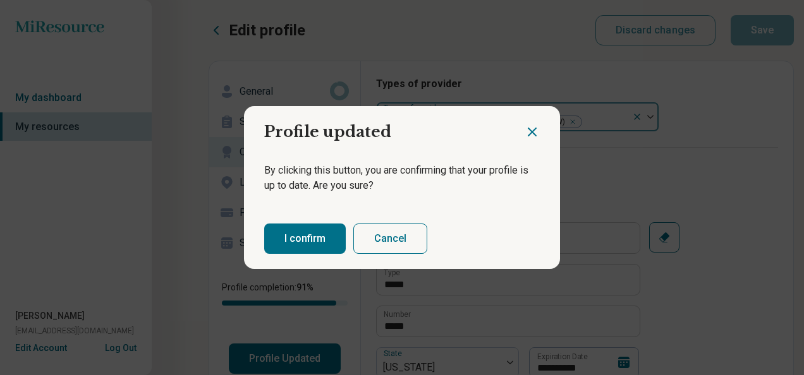
click at [287, 235] on button "I confirm" at bounding box center [305, 239] width 82 height 30
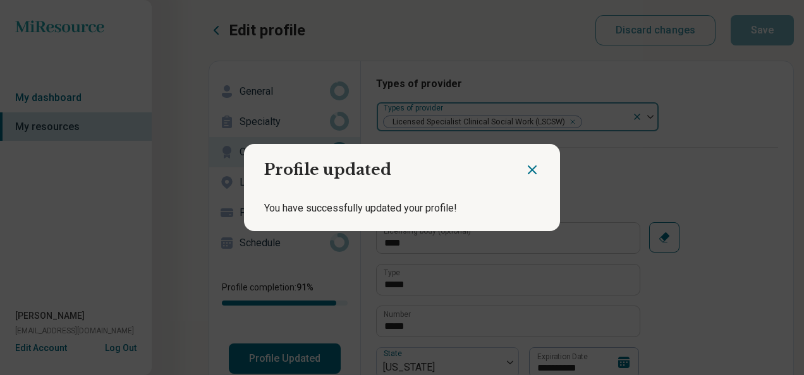
click at [526, 173] on icon "Close dialog" at bounding box center [531, 169] width 15 height 15
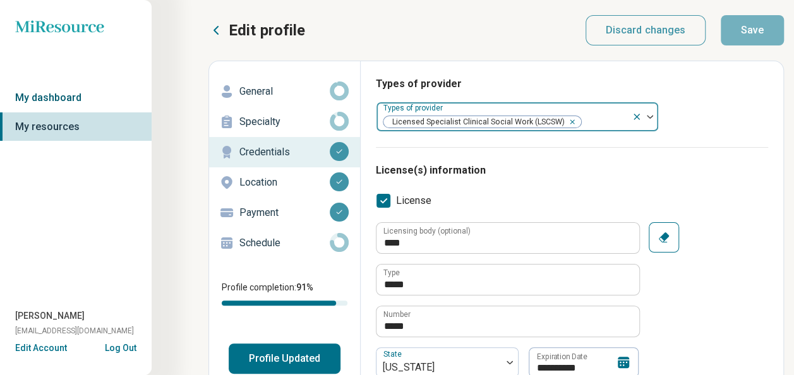
click at [38, 89] on link "My dashboard" at bounding box center [76, 97] width 152 height 29
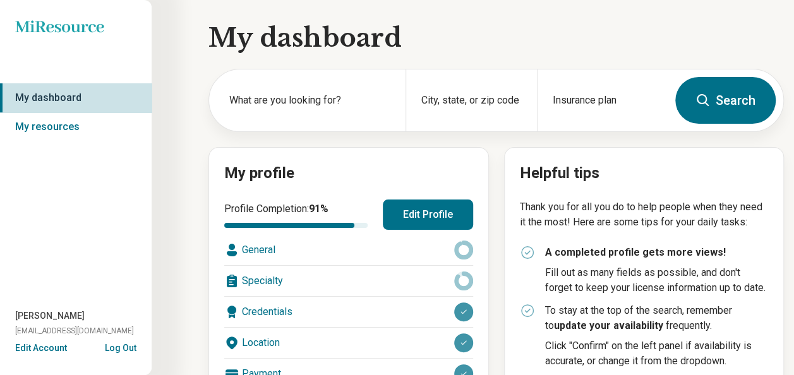
click at [78, 25] on icon at bounding box center [59, 26] width 88 height 12
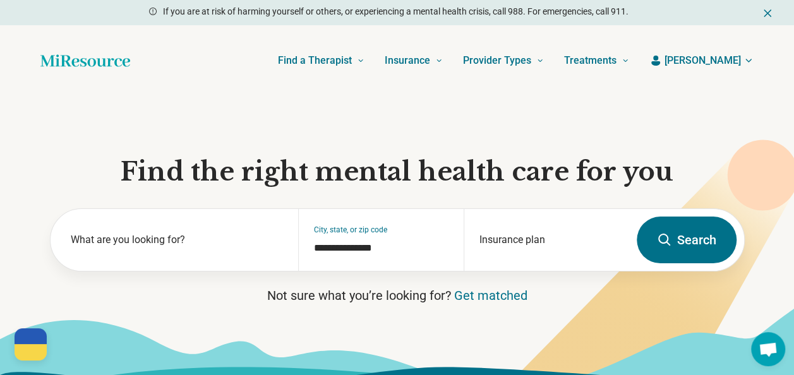
click at [731, 54] on span "[PERSON_NAME]" at bounding box center [703, 60] width 76 height 15
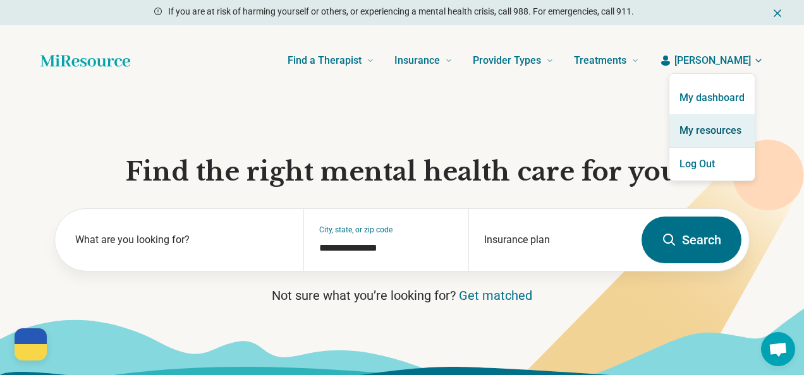
click at [708, 121] on link "My resources" at bounding box center [711, 130] width 85 height 33
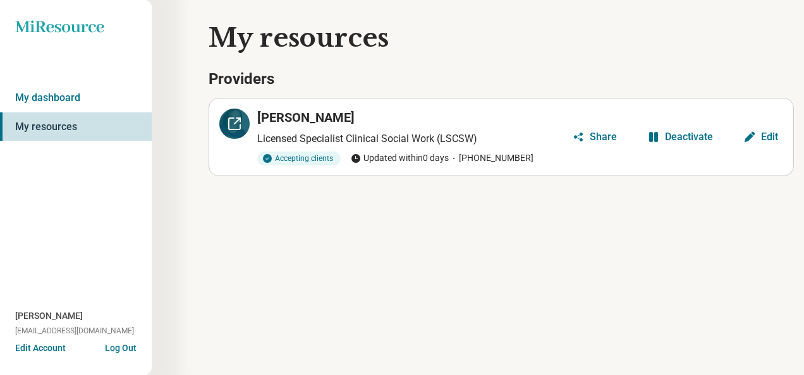
click at [230, 124] on icon at bounding box center [234, 123] width 15 height 15
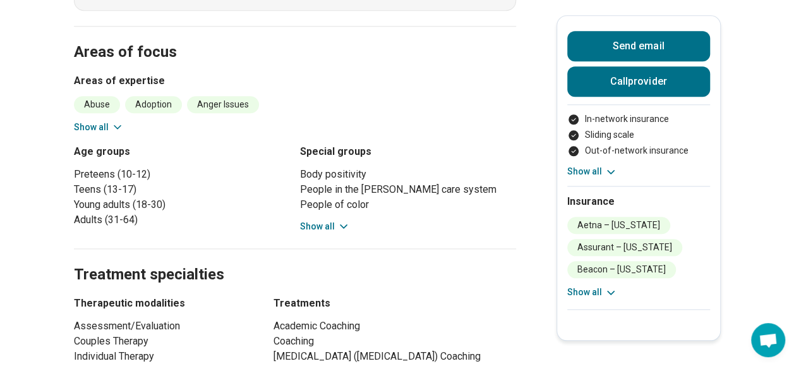
scroll to position [551, 0]
click at [577, 291] on button "Show all" at bounding box center [592, 292] width 50 height 13
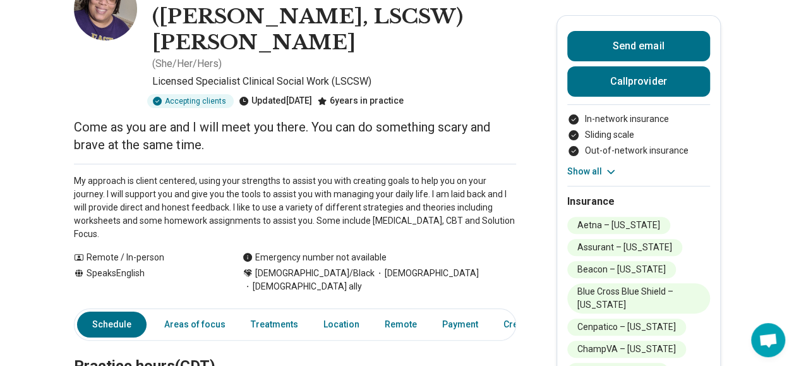
scroll to position [0, 0]
